Goal: Find specific page/section: Find specific page/section

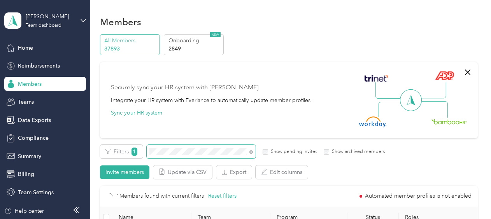
scroll to position [107, 0]
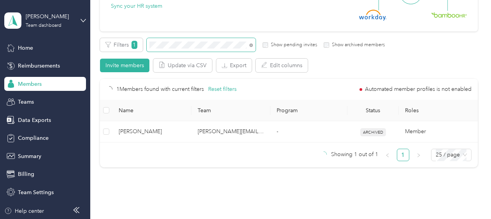
click at [147, 46] on span at bounding box center [201, 45] width 109 height 14
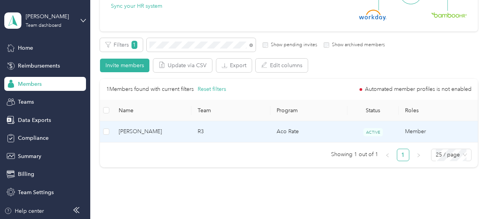
click at [163, 132] on span "[PERSON_NAME]" at bounding box center [152, 132] width 67 height 9
